Goal: Information Seeking & Learning: Learn about a topic

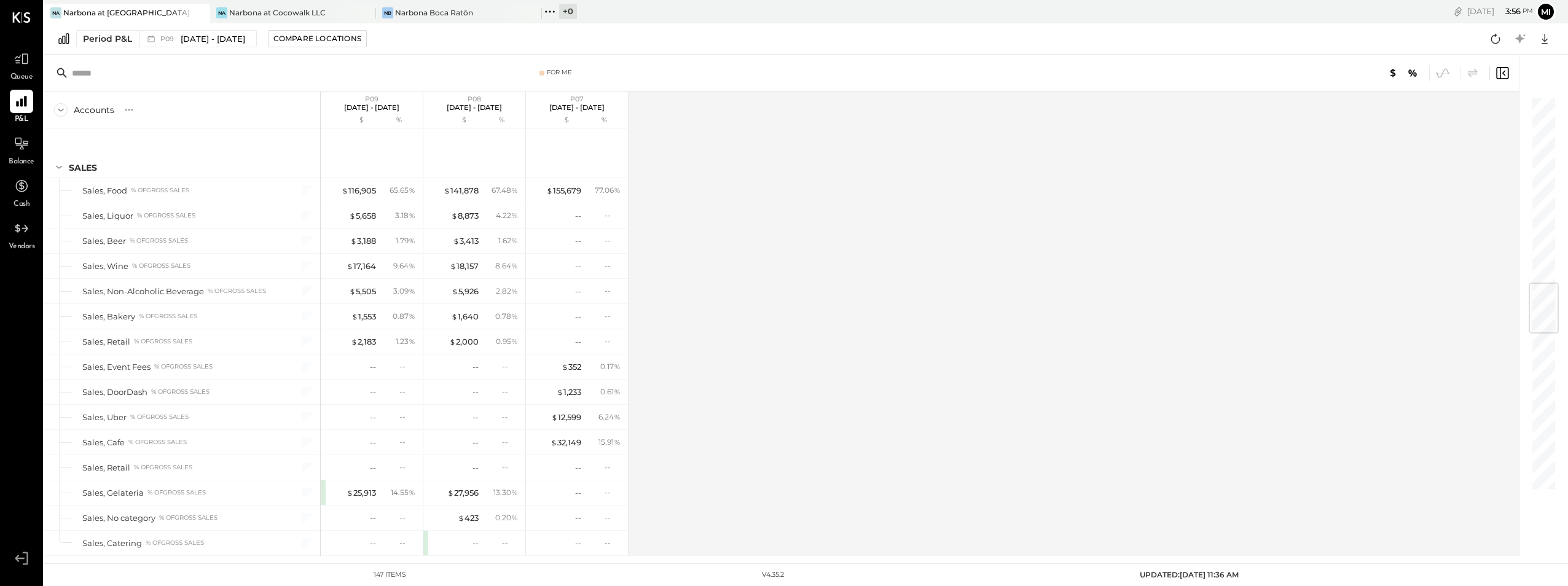
scroll to position [1583, 0]
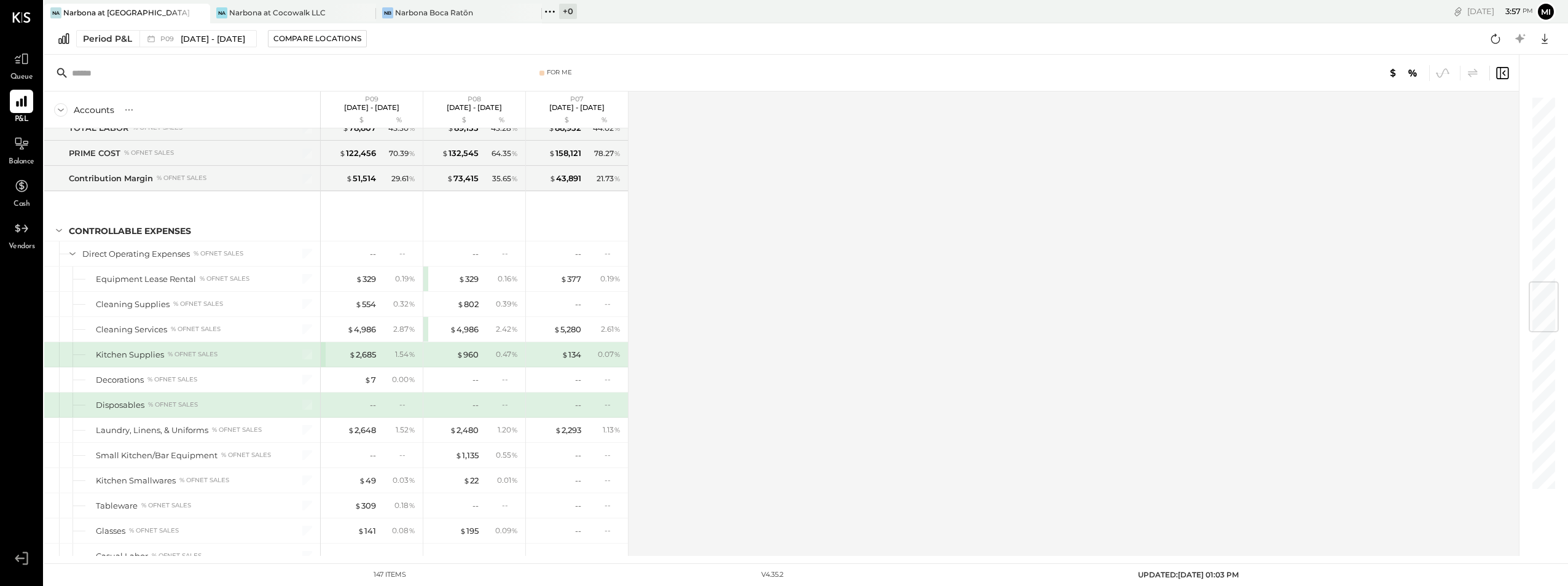
click at [102, 12] on div "Narbona at [GEOGRAPHIC_DATA] LLC" at bounding box center [127, 12] width 129 height 11
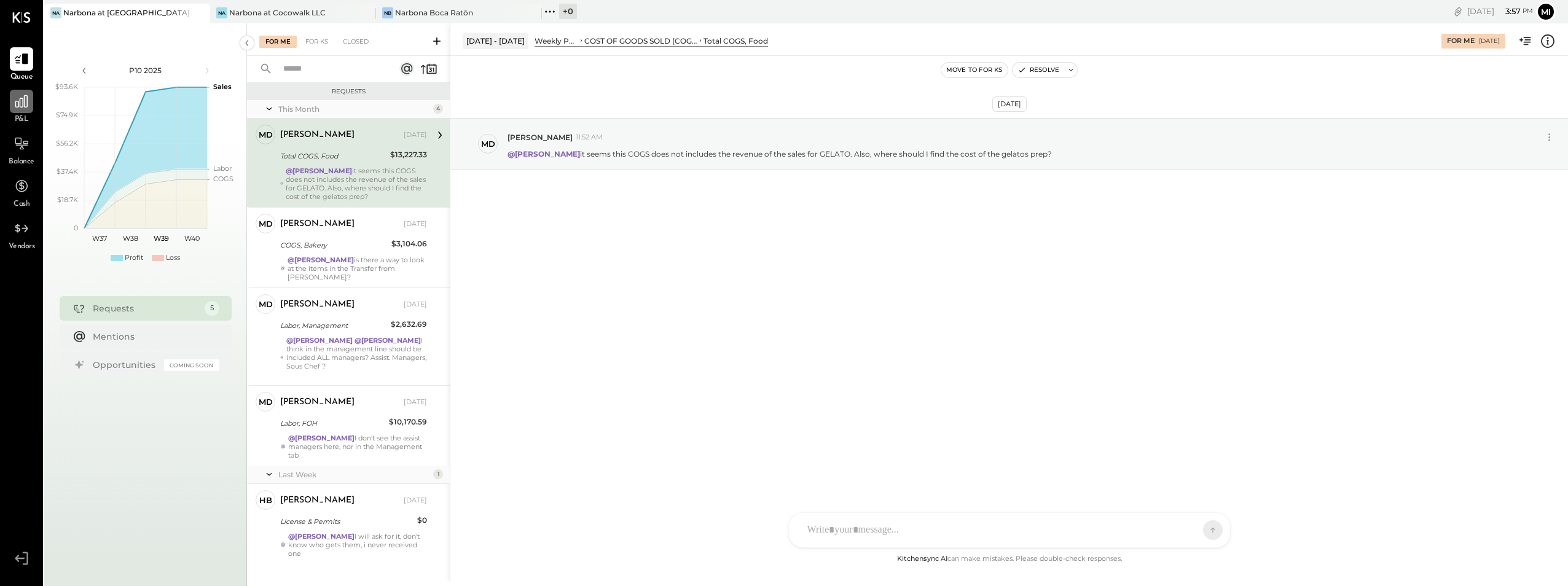
click at [24, 103] on icon at bounding box center [22, 101] width 16 height 16
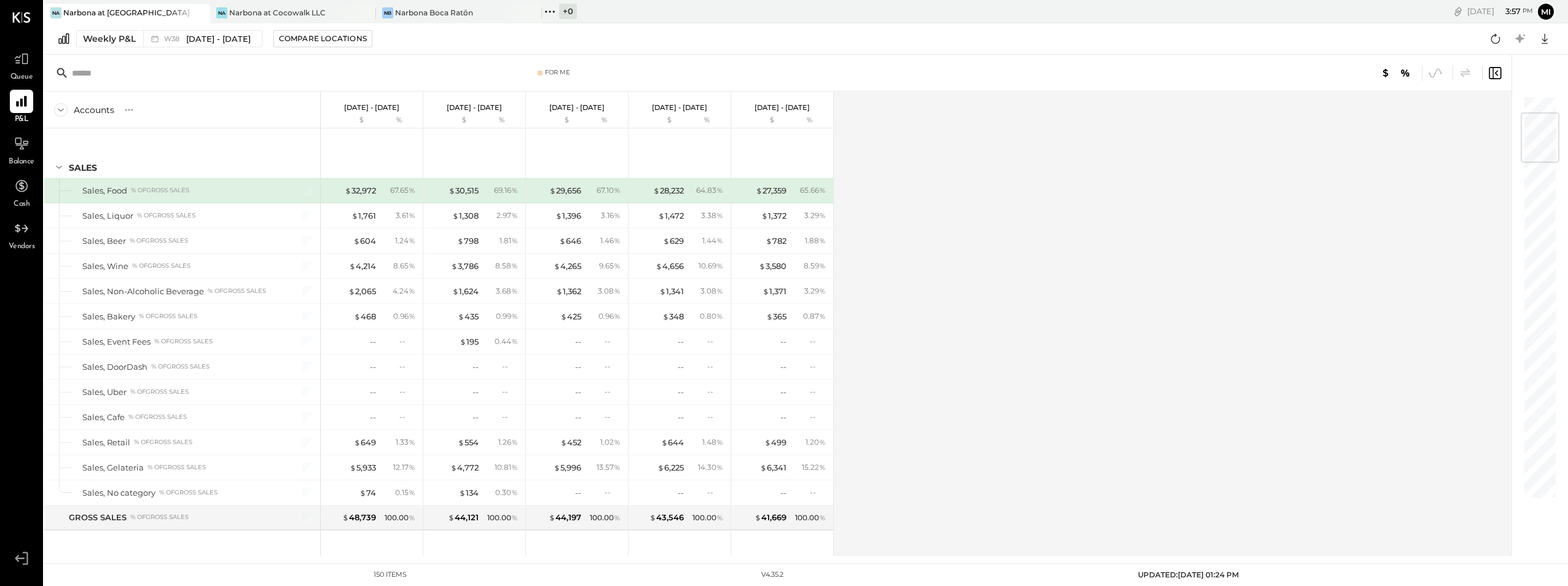
scroll to position [147, 0]
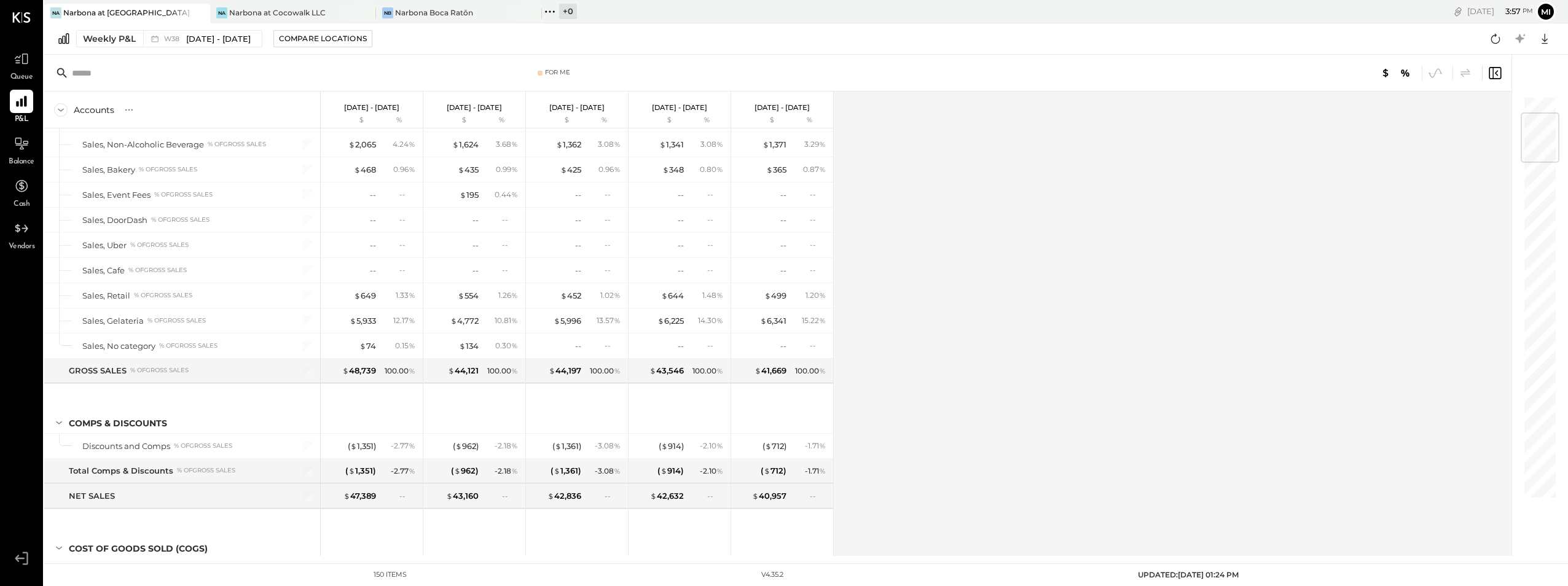
click at [1543, 127] on div at bounding box center [1540, 137] width 39 height 51
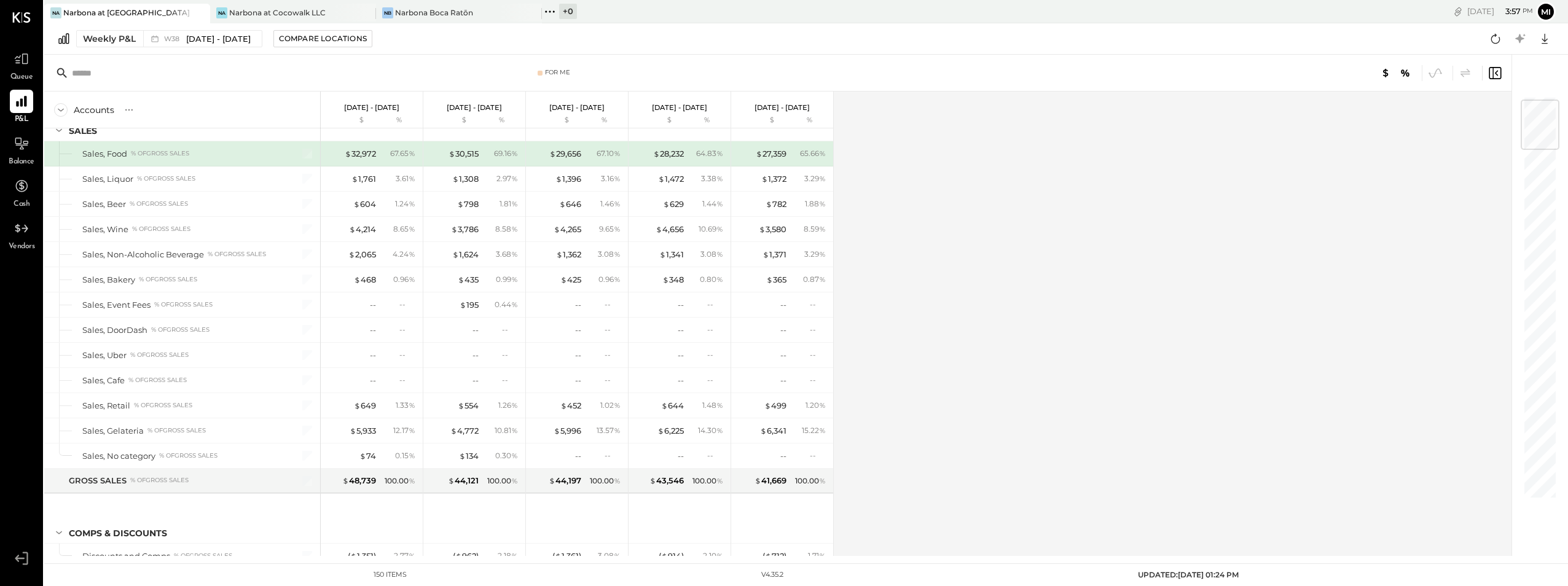
scroll to position [11, 0]
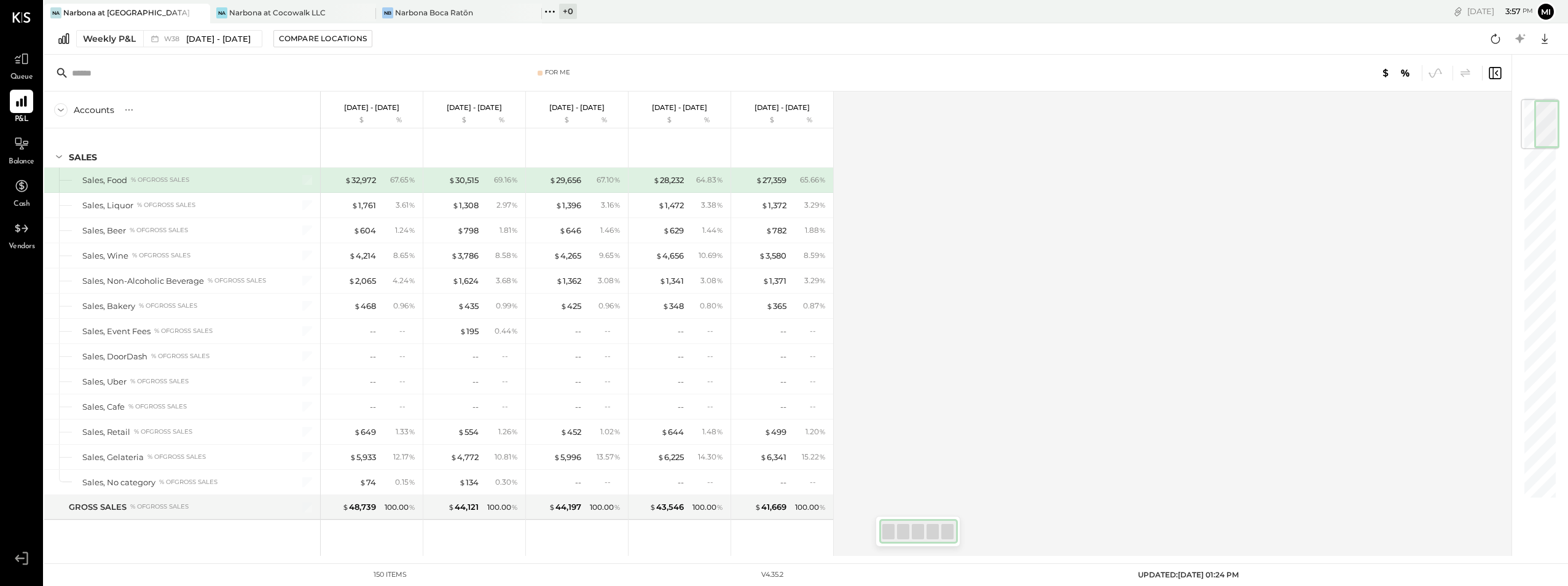
click at [1544, 128] on div at bounding box center [1540, 124] width 39 height 51
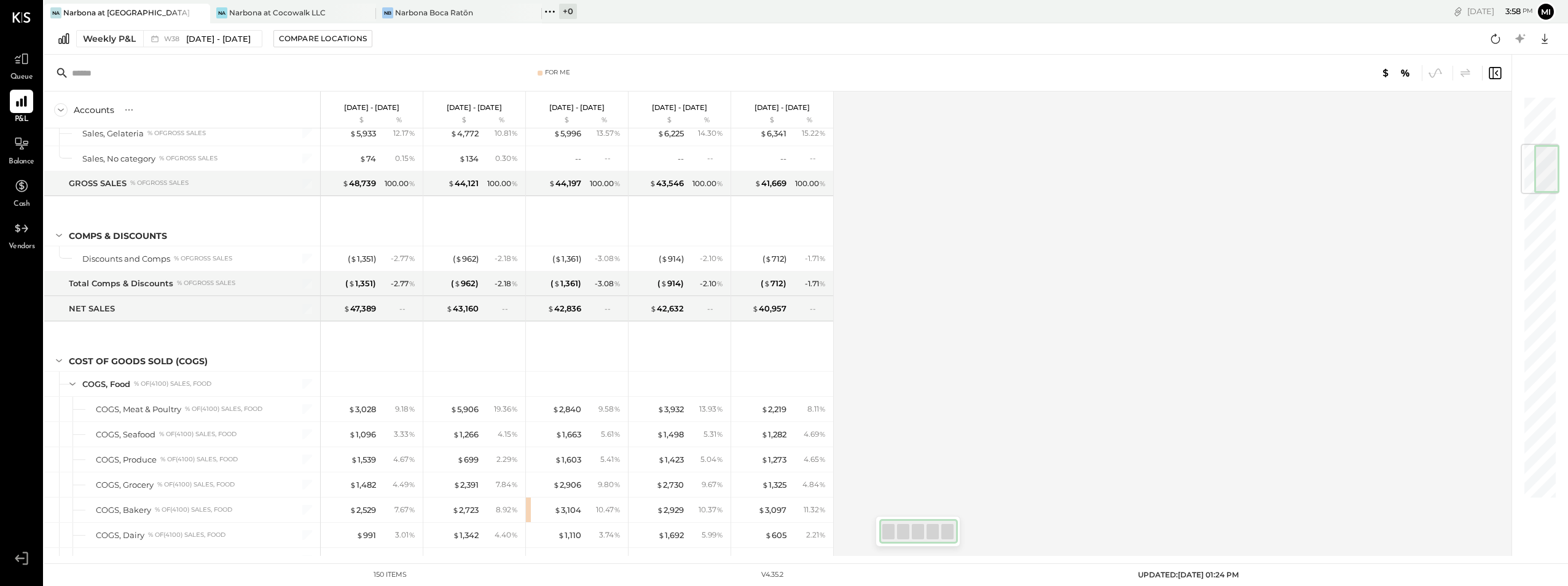
scroll to position [407, 0]
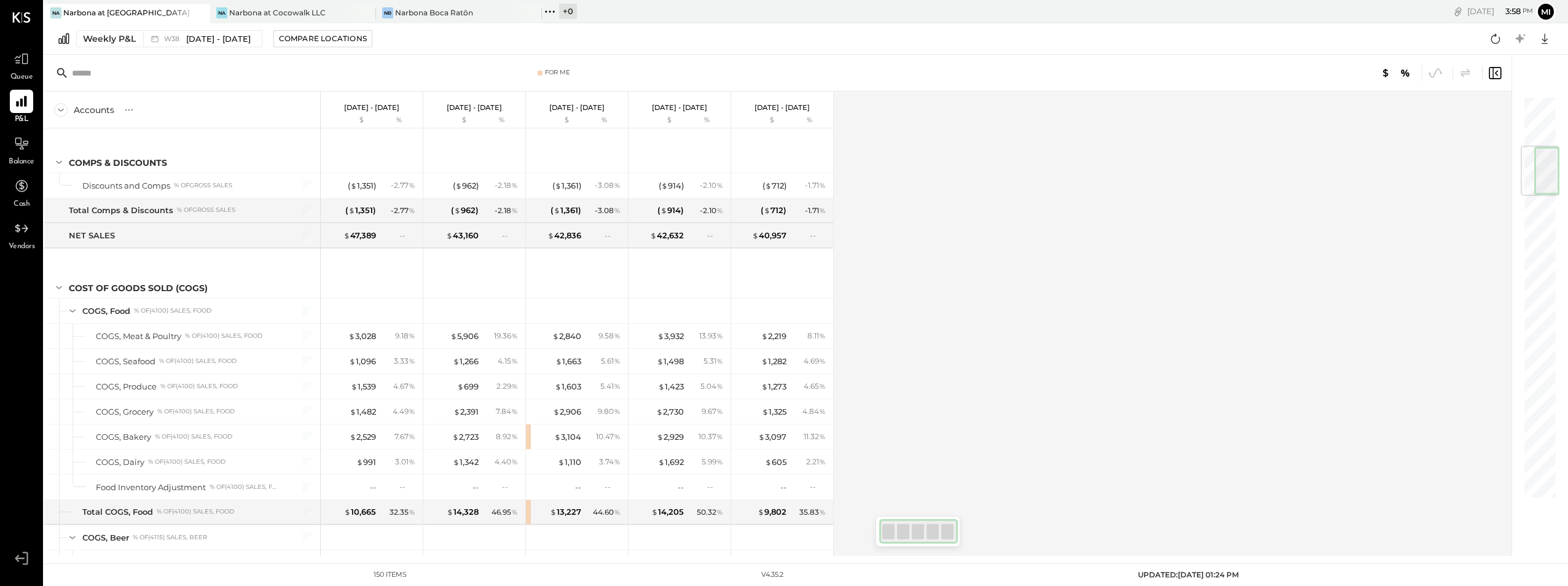
drag, startPoint x: 1527, startPoint y: 129, endPoint x: 1525, endPoint y: 174, distance: 45.0
click at [1525, 174] on div at bounding box center [1540, 171] width 39 height 51
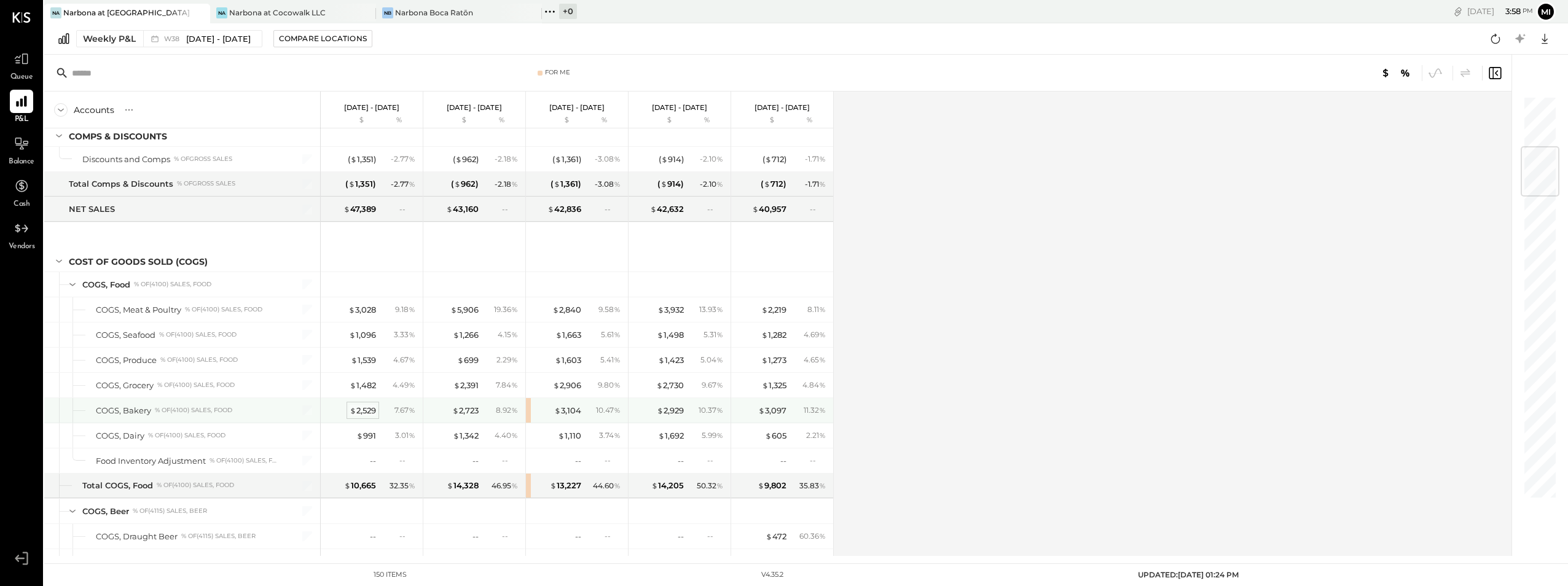
click at [367, 412] on div "$ 2,529" at bounding box center [363, 411] width 26 height 12
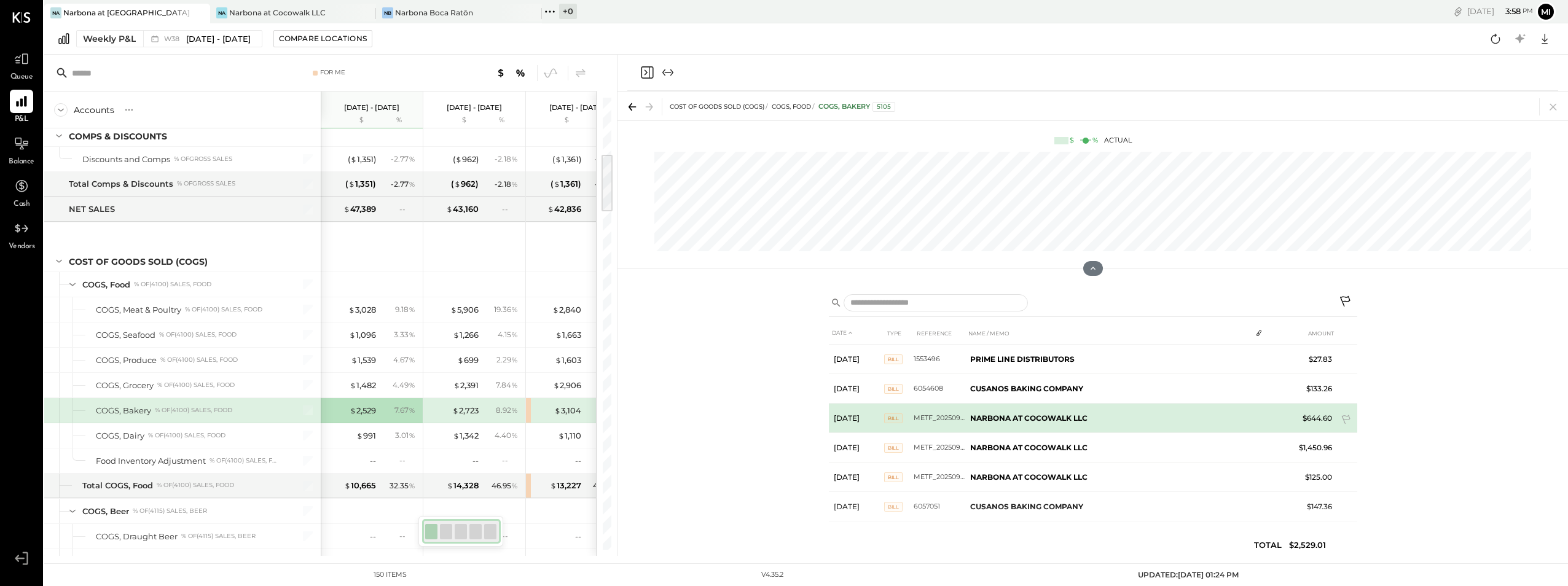
click at [1024, 415] on b "NARBONA AT COCOWALK LLC" at bounding box center [1029, 418] width 118 height 9
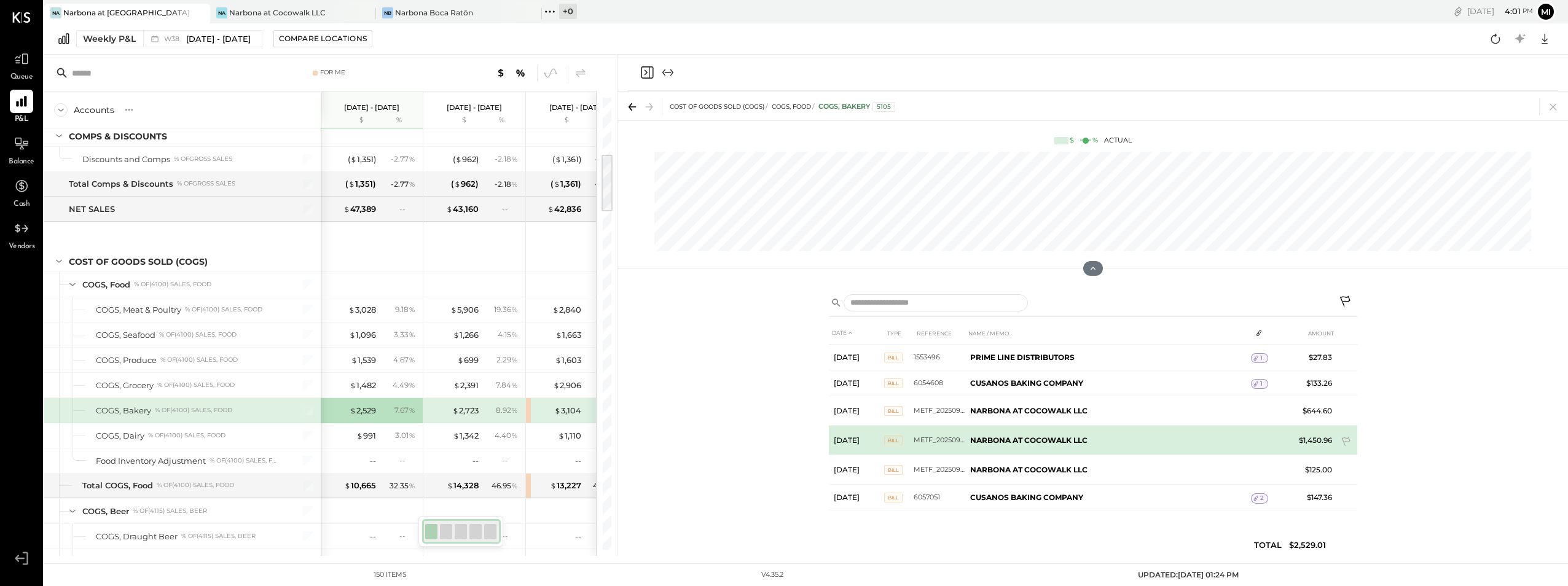
click at [1000, 439] on b "NARBONA AT COCOWALK LLC" at bounding box center [1029, 440] width 118 height 9
click at [1113, 438] on td "NARBONA AT COCOWALK LLC" at bounding box center [1108, 440] width 286 height 30
click at [888, 438] on span "Bill" at bounding box center [893, 440] width 18 height 10
click at [977, 441] on b "NARBONA AT COCOWALK LLC" at bounding box center [1029, 440] width 118 height 9
click at [1314, 439] on td "$1,450.96" at bounding box center [1314, 440] width 47 height 30
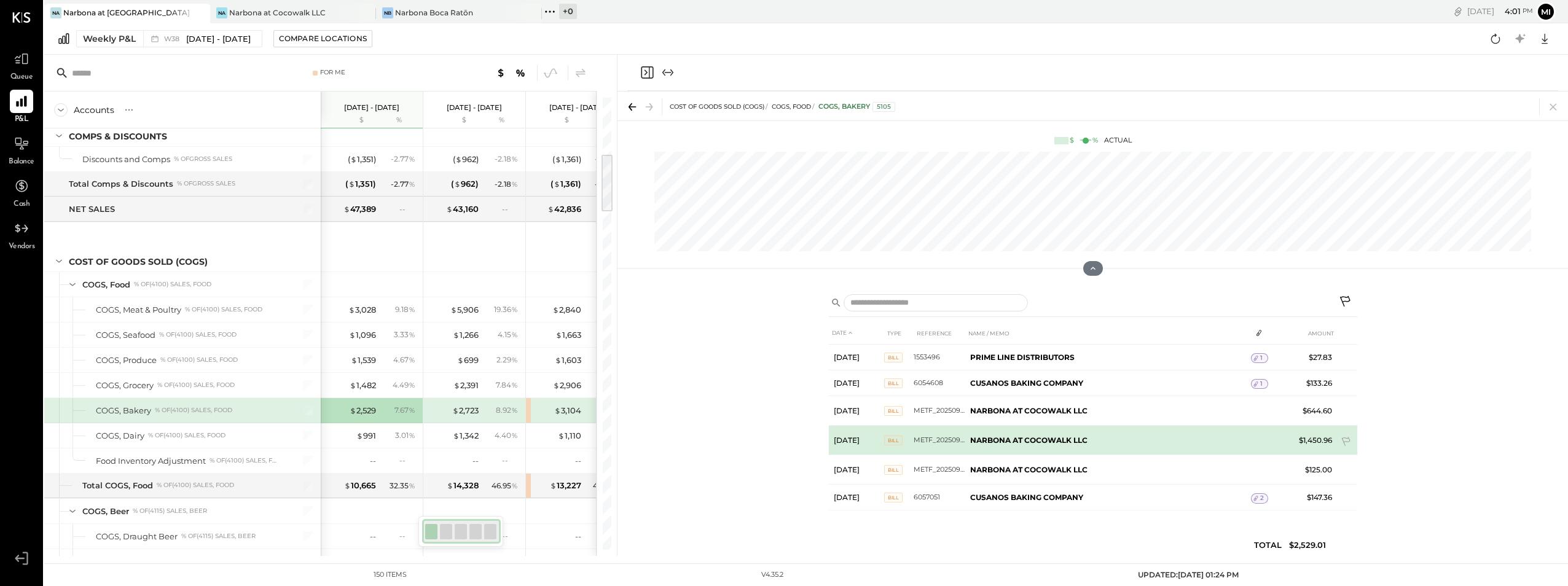
click at [1060, 445] on b "NARBONA AT COCOWALK LLC" at bounding box center [1029, 440] width 118 height 9
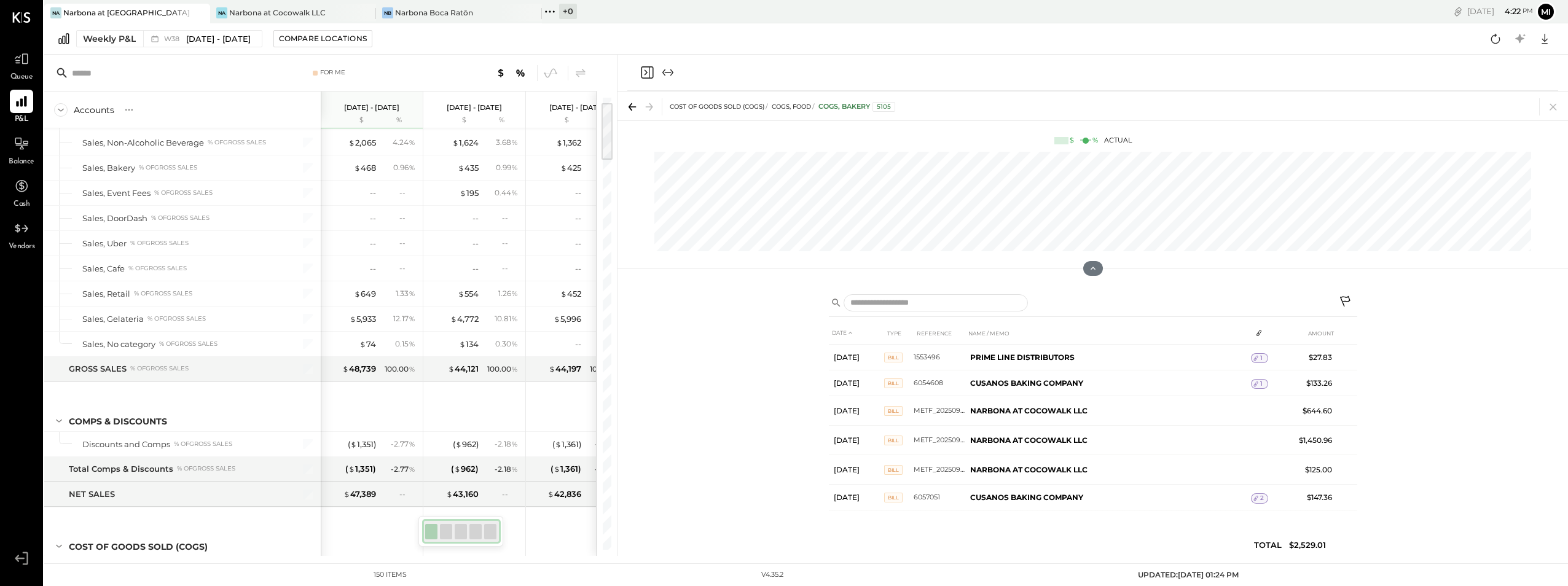
scroll to position [42, 0]
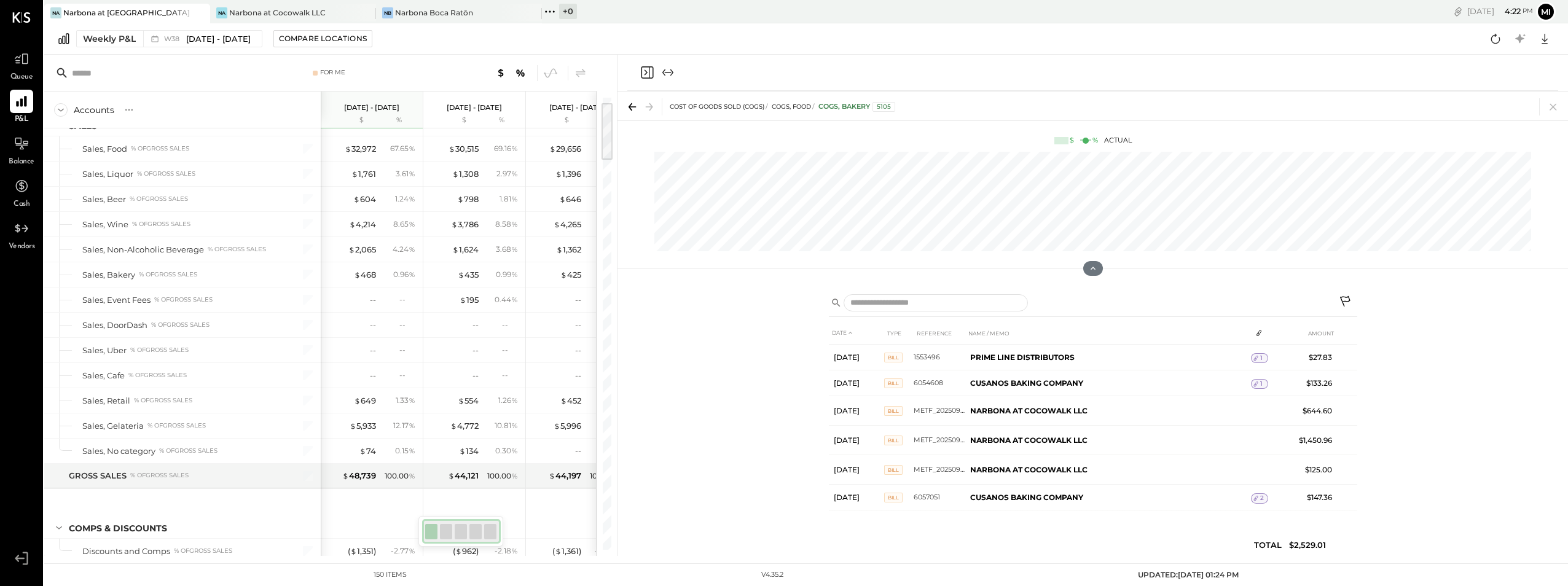
drag, startPoint x: 606, startPoint y: 172, endPoint x: 609, endPoint y: 120, distance: 52.1
click at [609, 120] on div at bounding box center [607, 131] width 11 height 56
drag, startPoint x: 609, startPoint y: 120, endPoint x: 609, endPoint y: 107, distance: 13.0
click at [609, 107] on div at bounding box center [607, 126] width 11 height 56
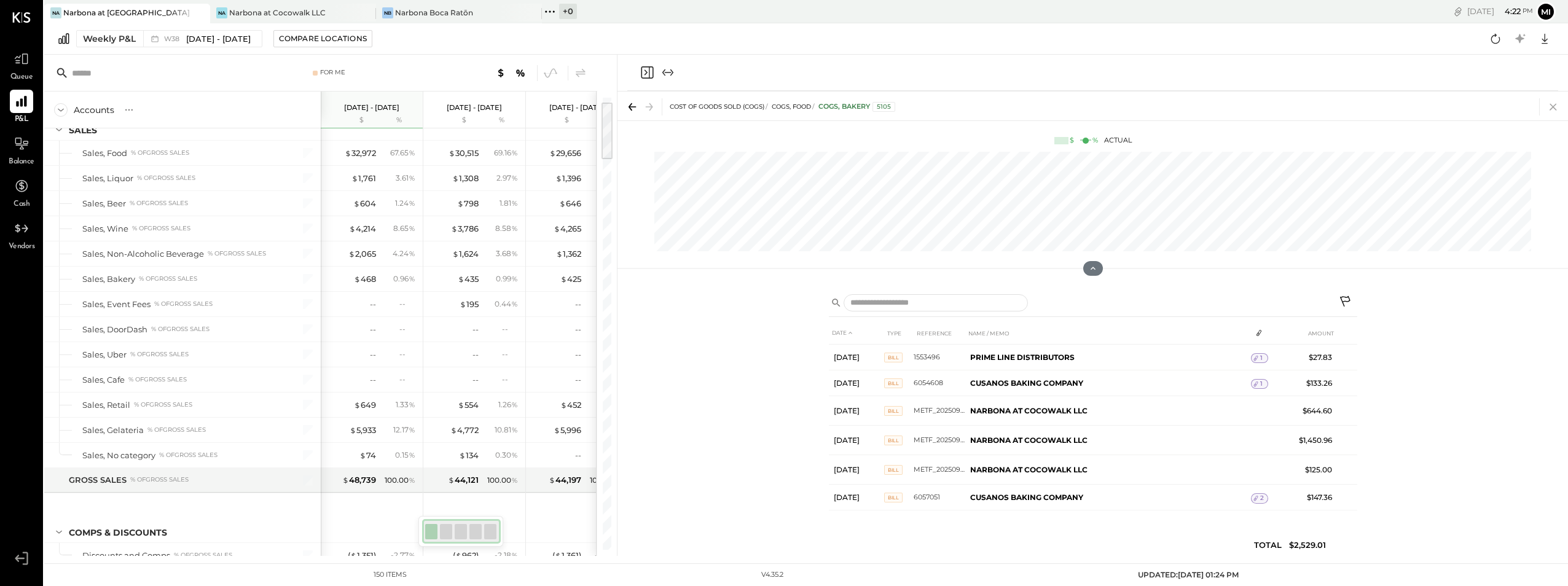
click at [1553, 105] on icon at bounding box center [1554, 107] width 17 height 17
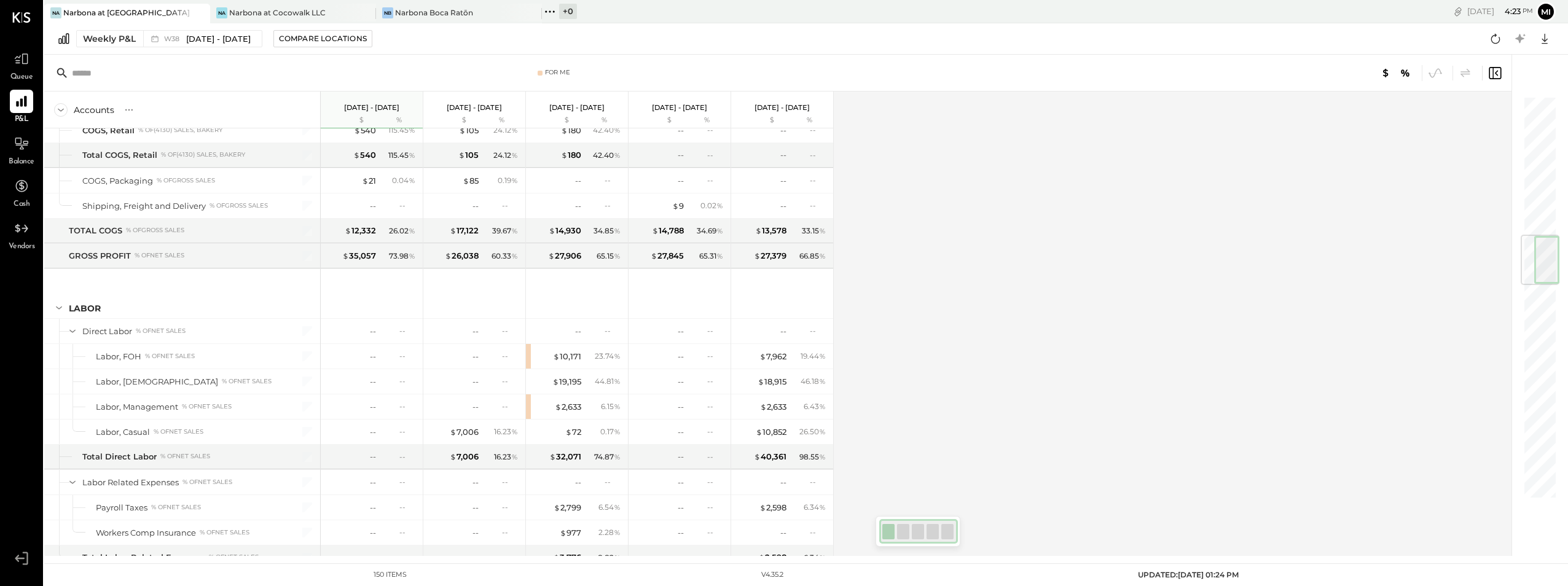
scroll to position [1165, 0]
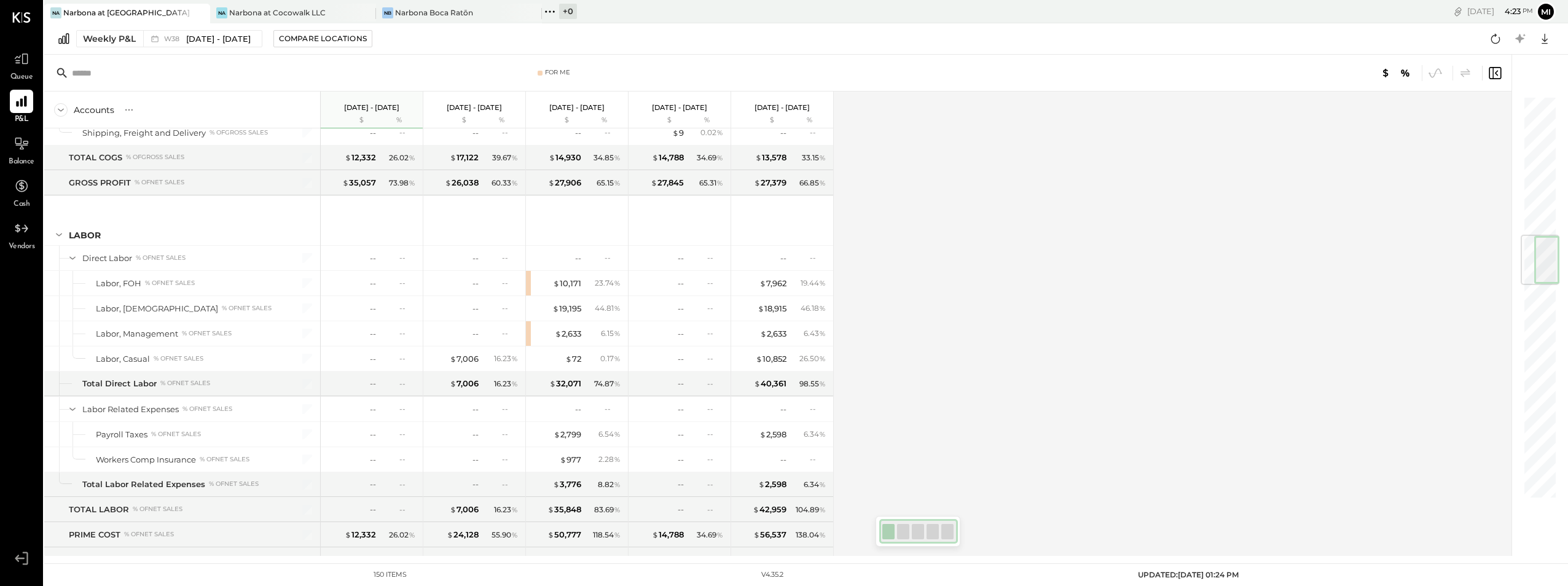
drag, startPoint x: 1537, startPoint y: 126, endPoint x: 862, endPoint y: 246, distance: 685.6
click at [1555, 263] on div at bounding box center [1540, 259] width 39 height 51
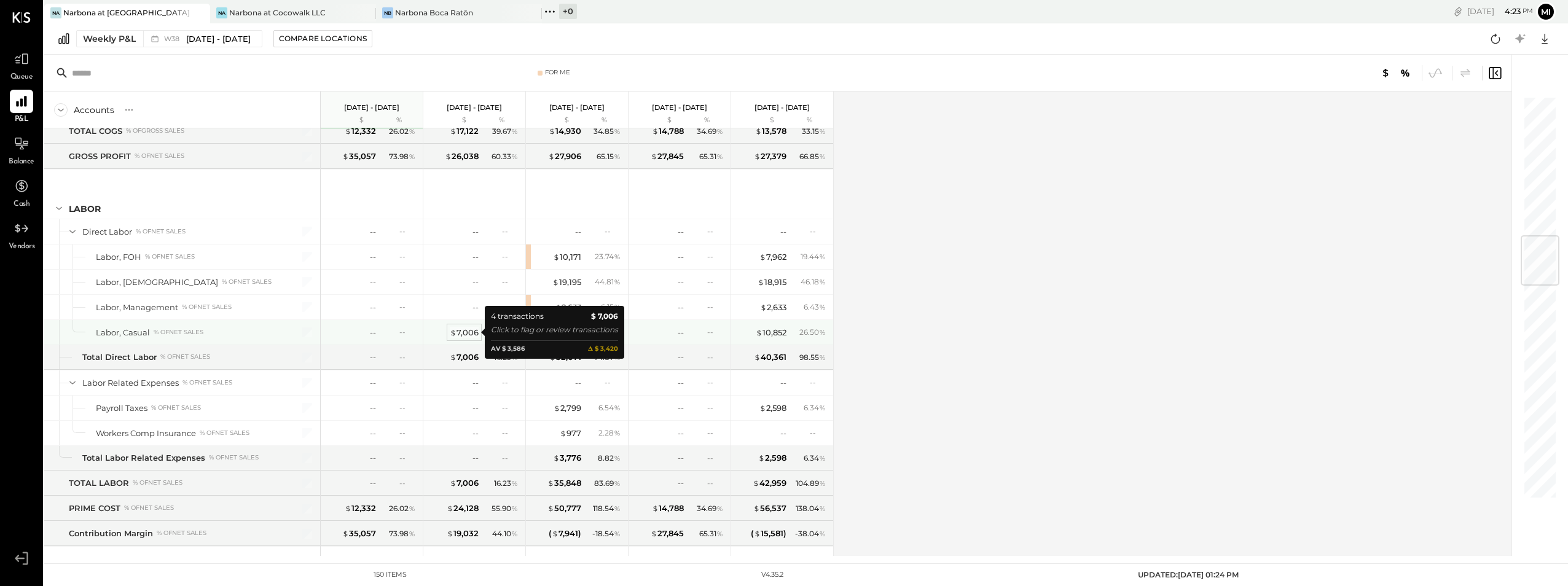
click at [467, 333] on div "$ 7,006" at bounding box center [464, 333] width 29 height 12
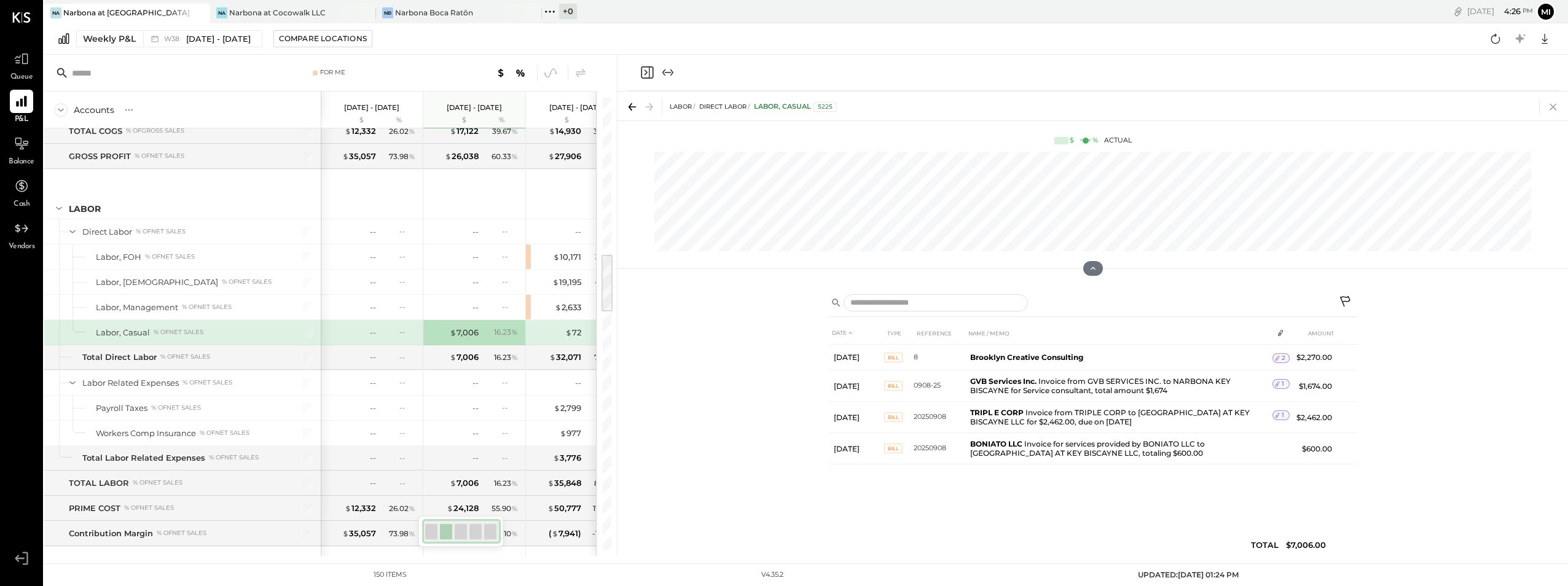
click at [1557, 106] on icon at bounding box center [1554, 107] width 17 height 17
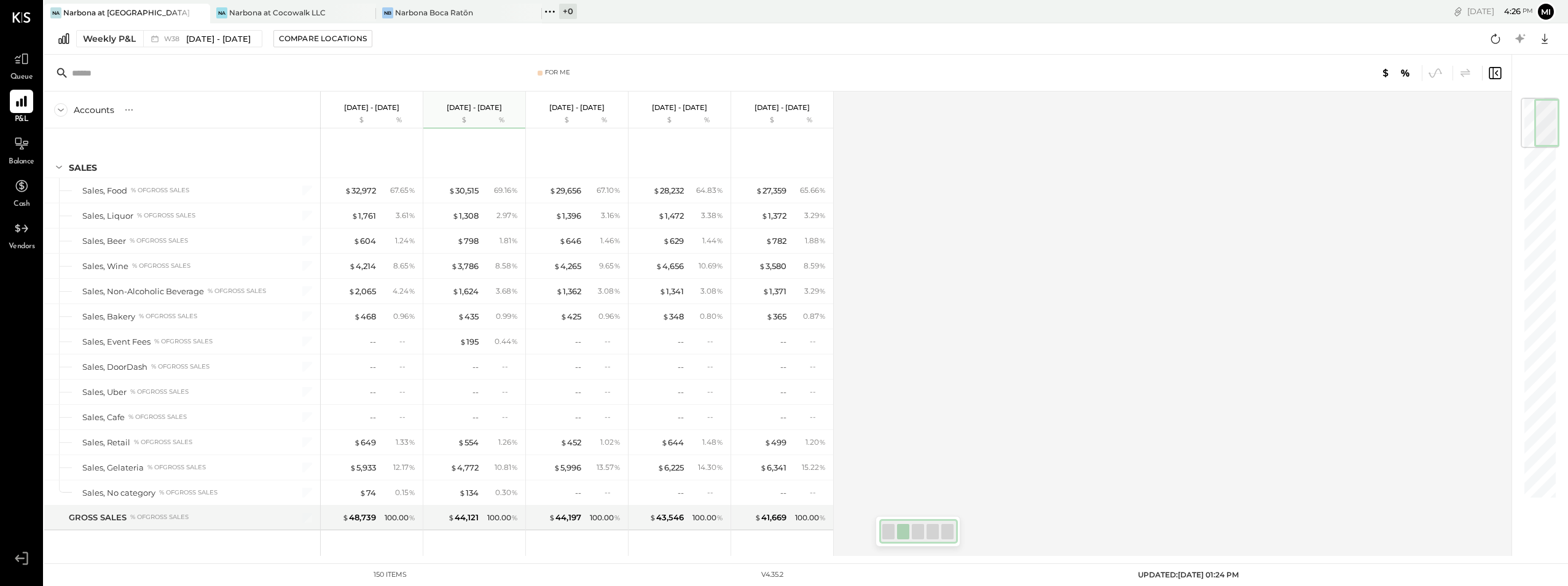
drag, startPoint x: 1543, startPoint y: 271, endPoint x: 1556, endPoint y: 97, distance: 174.5
click at [1556, 97] on div "For Me Accounts S % GL [DATE] - [DATE] $ % [DATE] - [DATE] $ % [DATE] - [DATE] …" at bounding box center [806, 305] width 1524 height 501
click at [310, 9] on div "Narbona at Cocowalk LLC" at bounding box center [277, 12] width 97 height 11
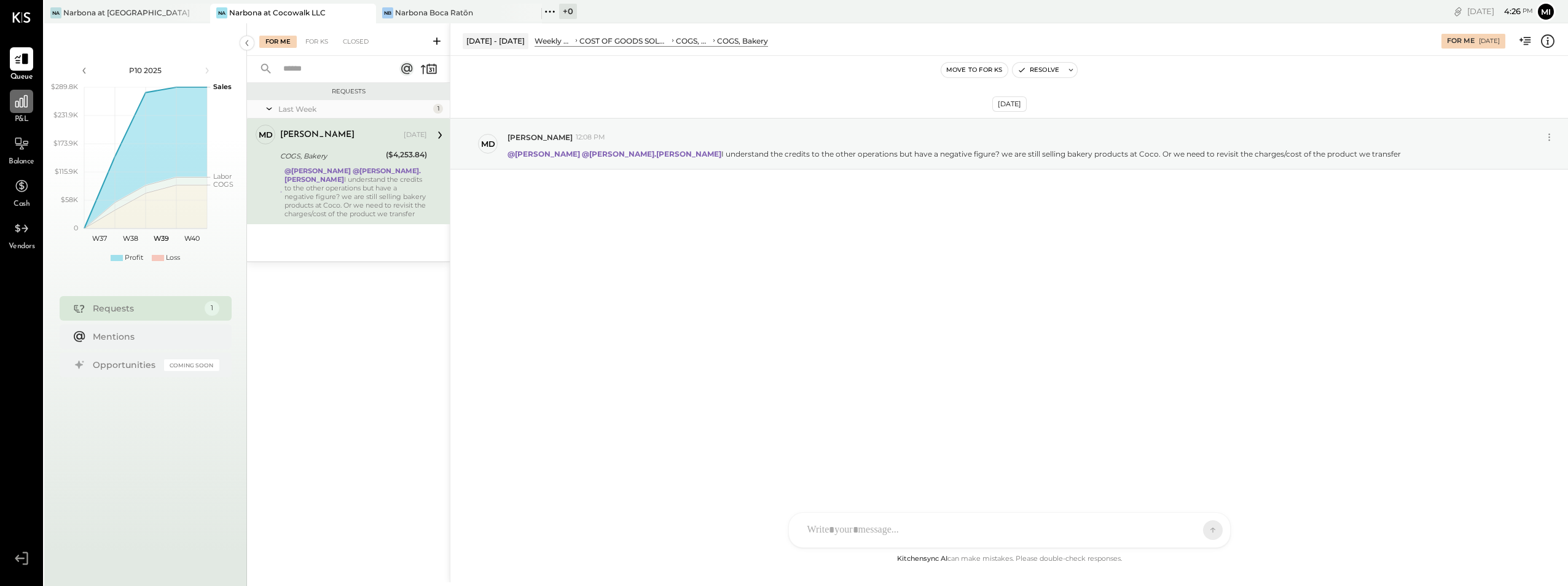
click at [11, 103] on div at bounding box center [22, 102] width 24 height 24
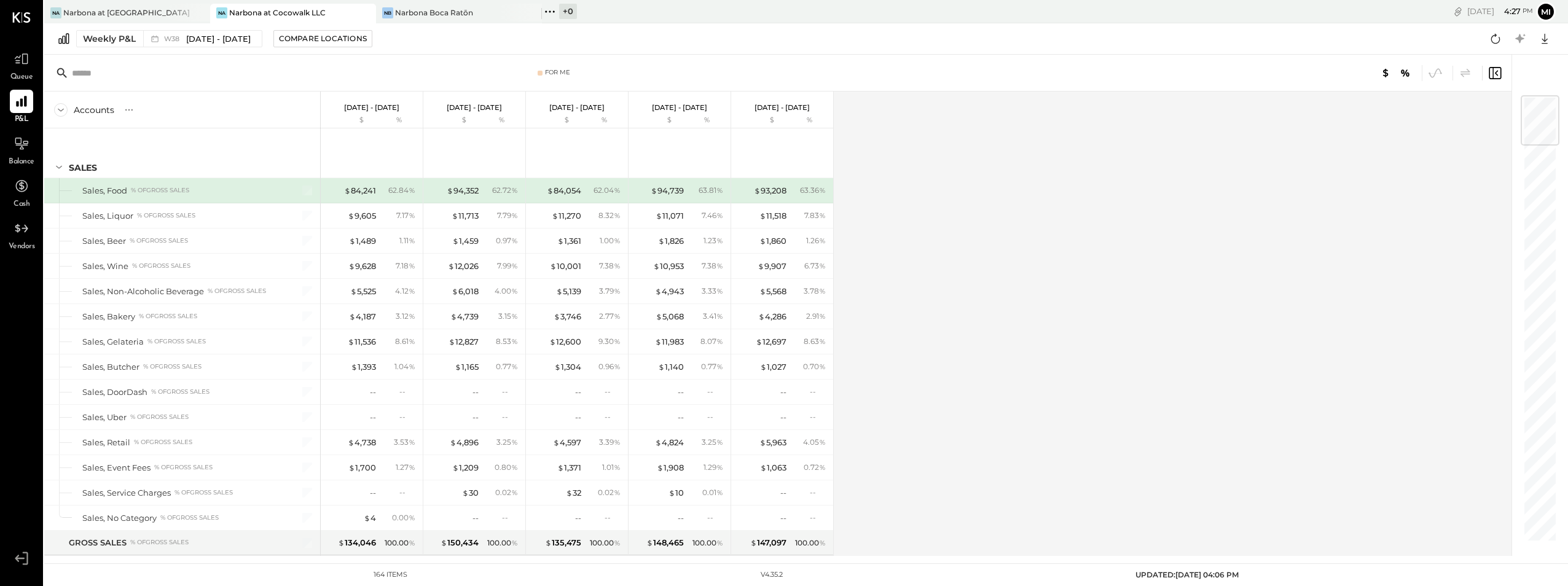
click at [1545, 112] on div at bounding box center [1540, 120] width 39 height 51
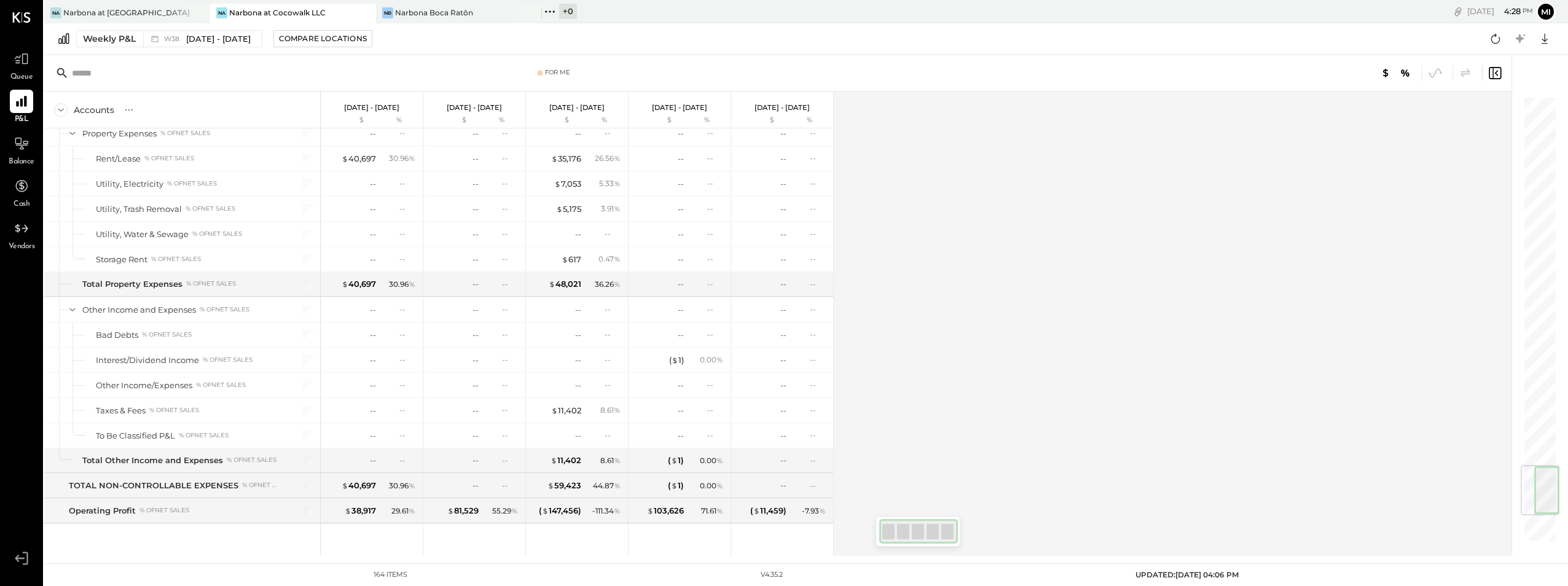
scroll to position [3113, 0]
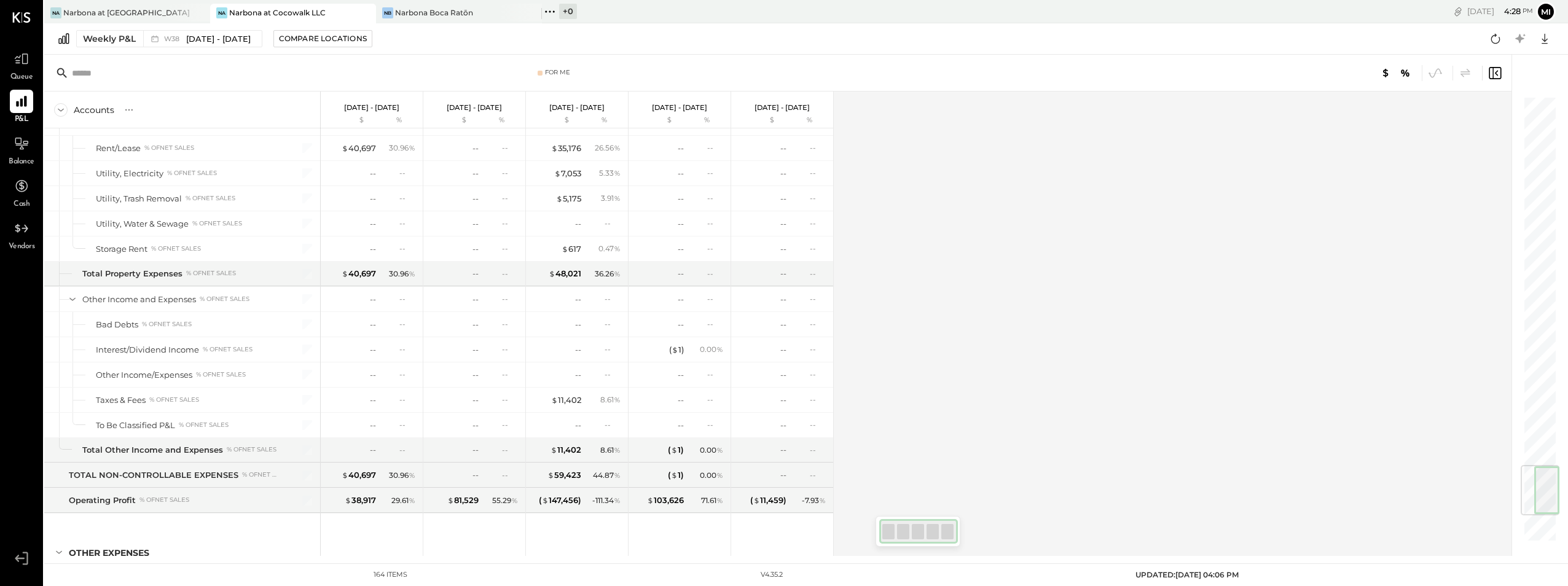
drag, startPoint x: 1519, startPoint y: 126, endPoint x: 1531, endPoint y: 482, distance: 356.2
click at [1531, 482] on div at bounding box center [1540, 490] width 39 height 51
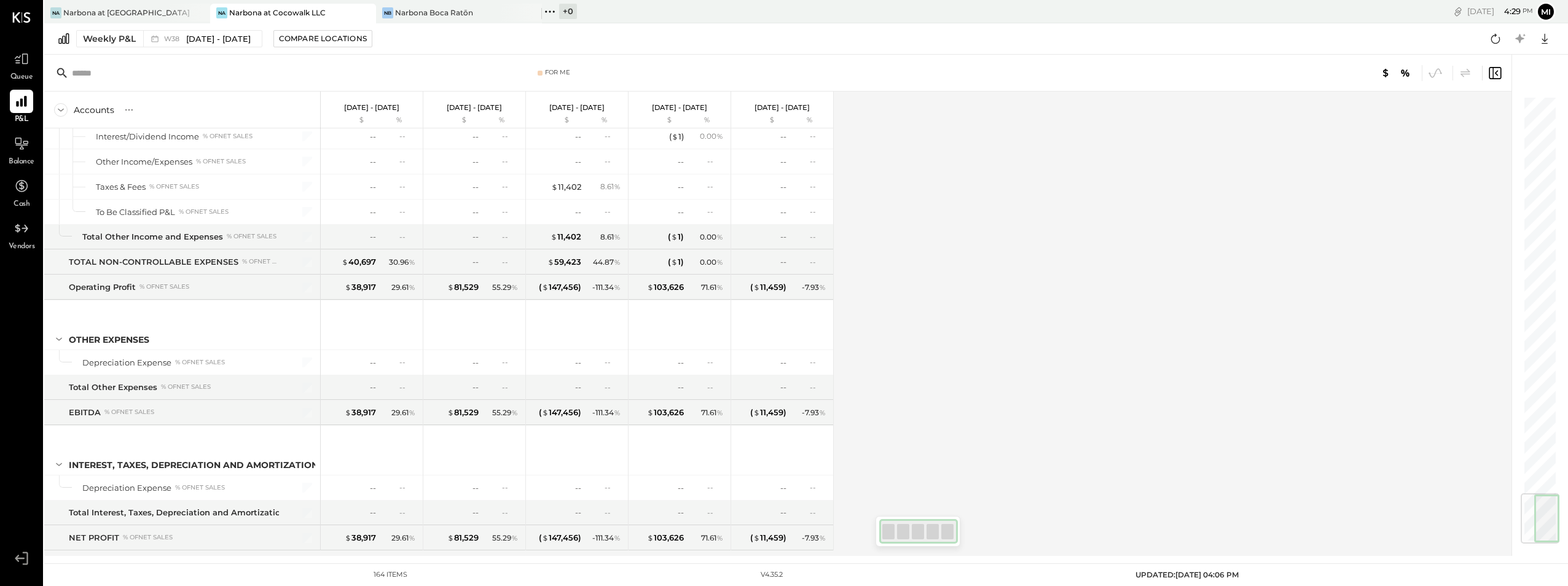
scroll to position [3352, 0]
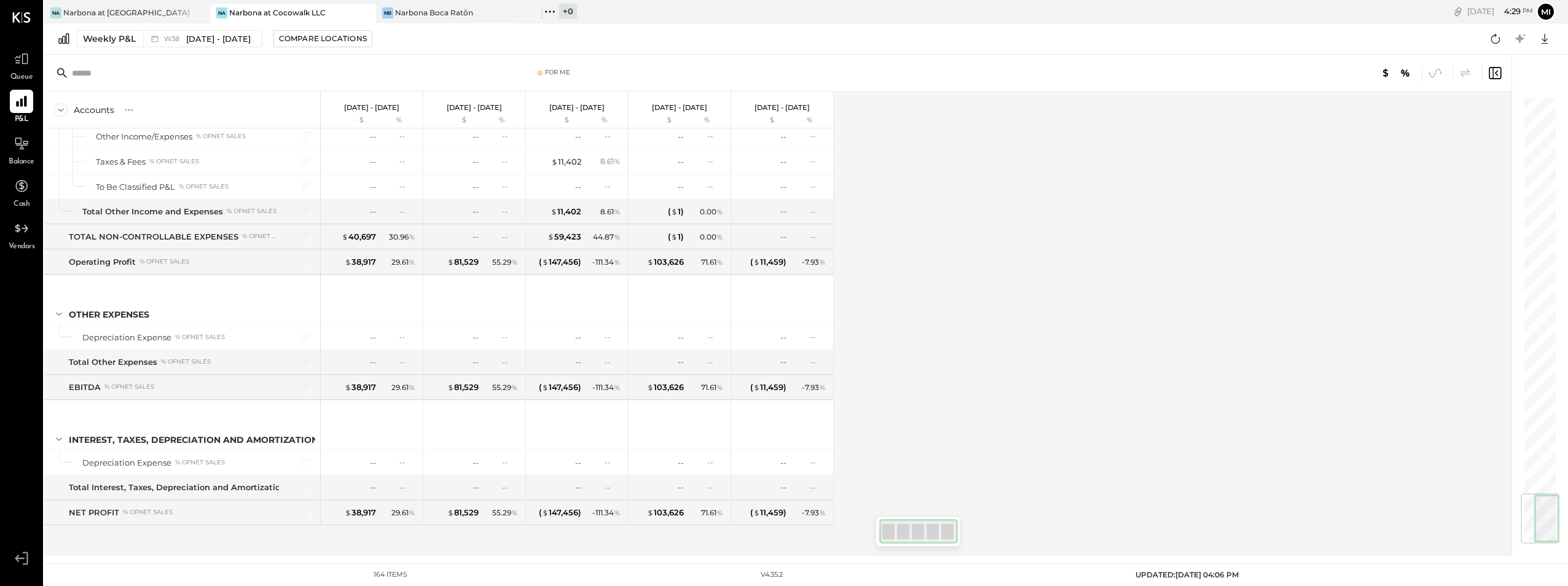
drag, startPoint x: 1552, startPoint y: 475, endPoint x: 1561, endPoint y: 516, distance: 42.0
click at [1561, 516] on div "For Me Accounts S % GL [DATE] - [DATE] $ % [DATE] - [DATE] $ % [DATE] - [DATE] …" at bounding box center [806, 305] width 1524 height 501
click at [451, 12] on div "Narbona Boca Ratōn" at bounding box center [434, 12] width 78 height 11
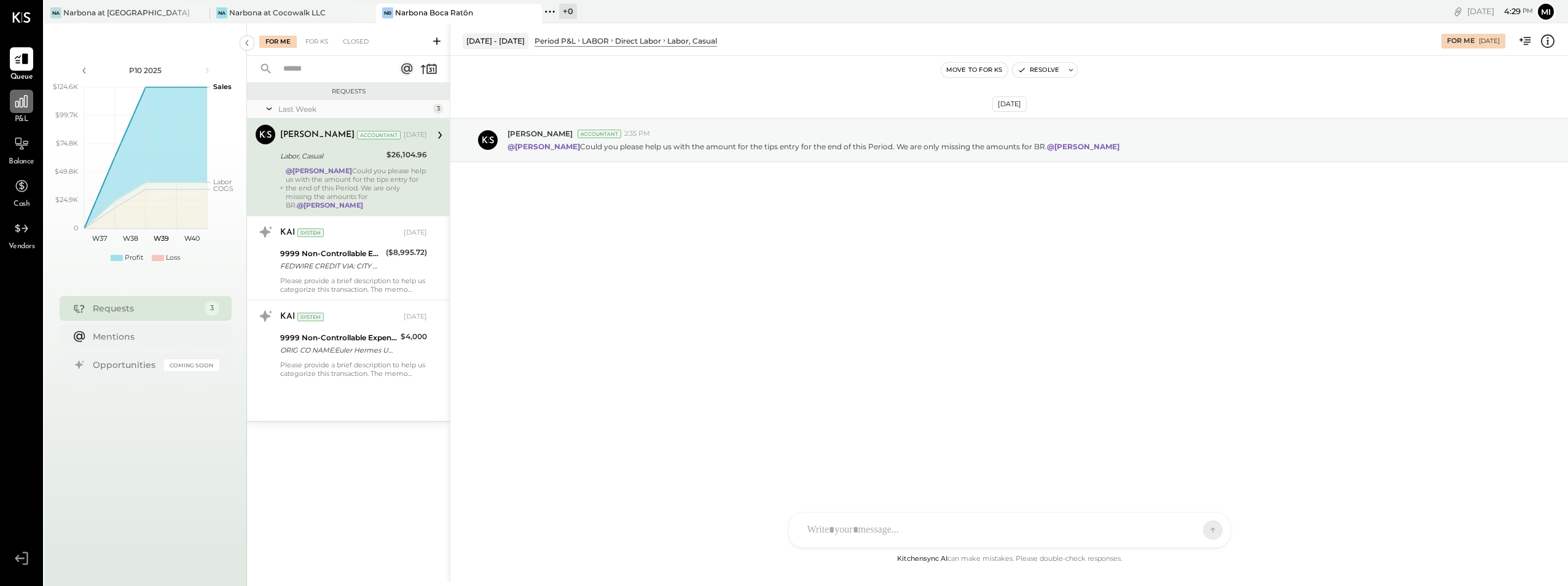
click at [24, 107] on icon at bounding box center [22, 101] width 16 height 16
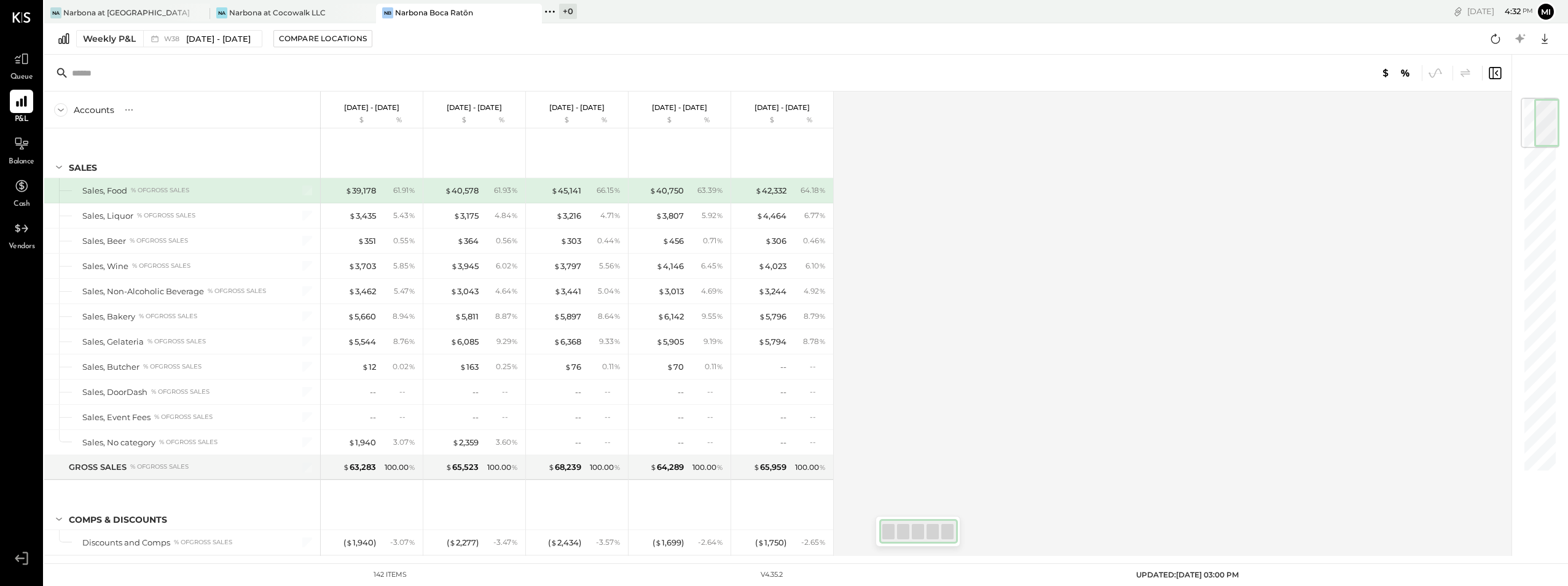
drag, startPoint x: 1547, startPoint y: 129, endPoint x: 1485, endPoint y: 84, distance: 76.6
click at [1485, 84] on div "Accounts S % GL [DATE] - [DATE] $ % [DATE] - [DATE] $ % [DATE] - [DATE] $ % [DA…" at bounding box center [799, 305] width 1512 height 501
click at [24, 14] on icon at bounding box center [22, 18] width 18 height 11
